Goal: Task Accomplishment & Management: Manage account settings

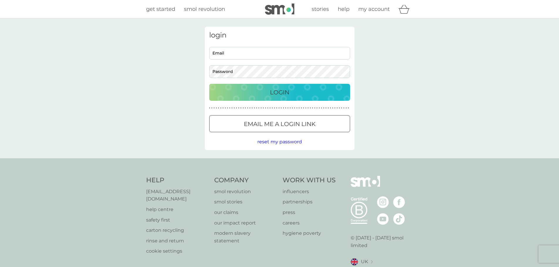
type input "lloyds@newgrovefarm.co.uk"
click at [269, 90] on div "Login" at bounding box center [279, 92] width 129 height 9
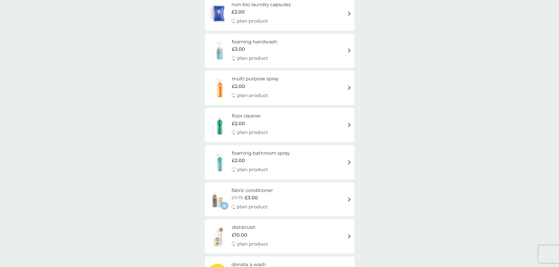
scroll to position [412, 0]
click at [353, 162] on div "foaming bathroom spray £2.00 plan product" at bounding box center [280, 161] width 150 height 34
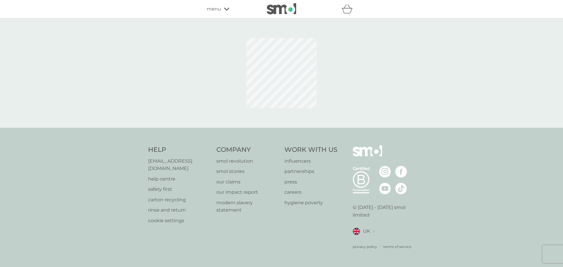
select select "182"
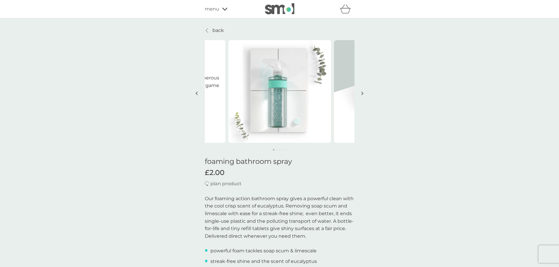
click at [225, 10] on icon at bounding box center [224, 9] width 5 height 3
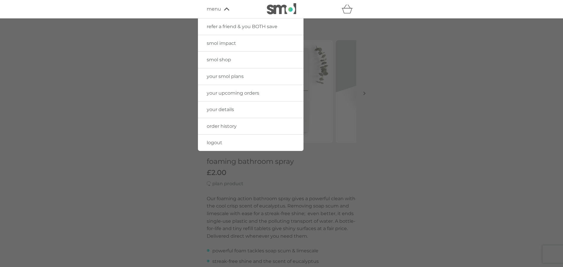
click at [349, 10] on icon "basket" at bounding box center [347, 8] width 11 height 9
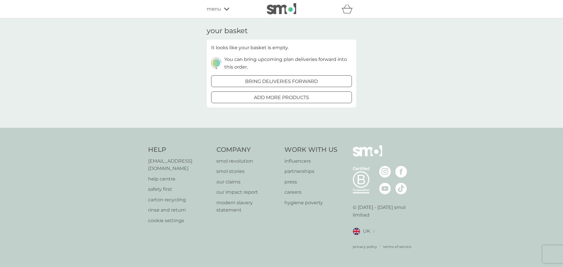
click at [159, 168] on p "[EMAIL_ADDRESS][DOMAIN_NAME]" at bounding box center [179, 165] width 63 height 15
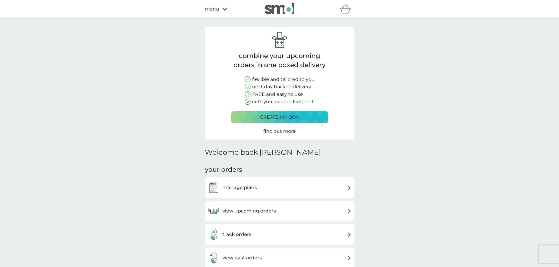
click at [349, 188] on img at bounding box center [349, 188] width 4 height 4
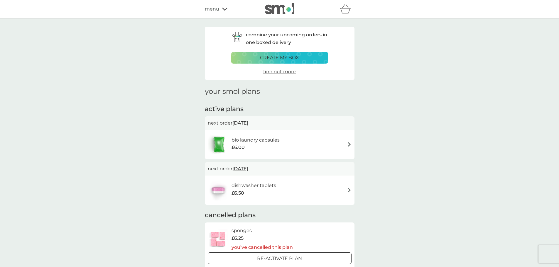
click at [225, 11] on div "menu" at bounding box center [230, 9] width 50 height 8
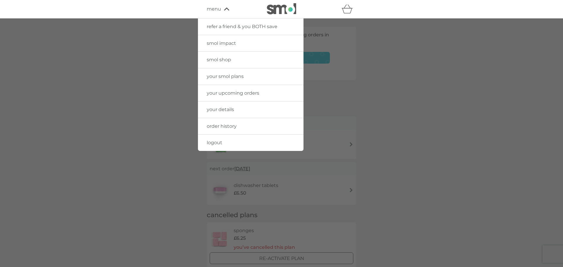
click at [475, 87] on div at bounding box center [281, 151] width 563 height 267
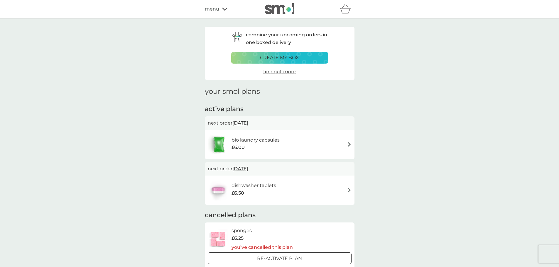
click at [344, 9] on icon "basket" at bounding box center [345, 8] width 11 height 9
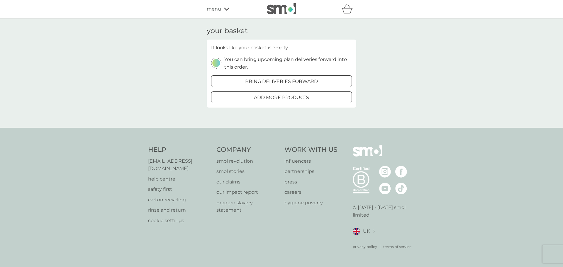
click at [227, 9] on icon at bounding box center [226, 9] width 5 height 4
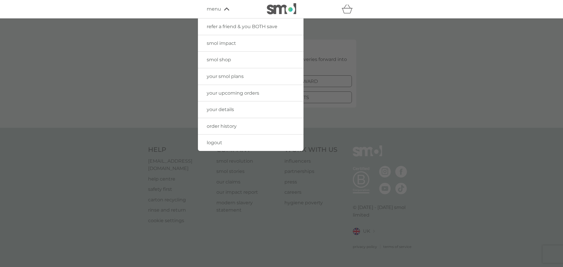
click at [220, 112] on span "your details" at bounding box center [220, 110] width 27 height 6
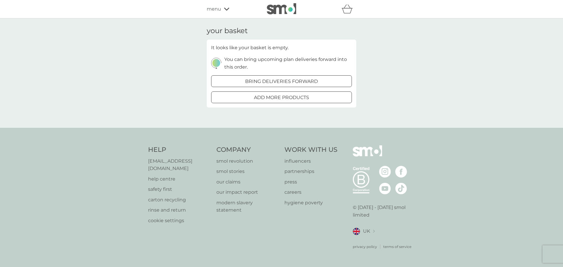
click at [225, 9] on icon at bounding box center [226, 9] width 5 height 4
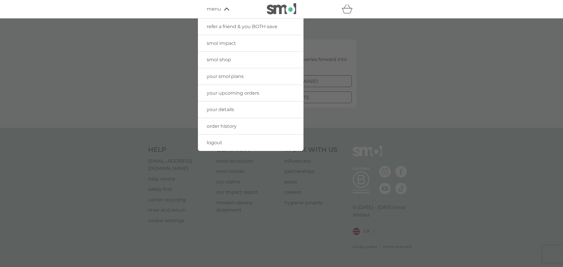
click at [218, 109] on span "your details" at bounding box center [220, 110] width 27 height 6
